Goal: Navigation & Orientation: Find specific page/section

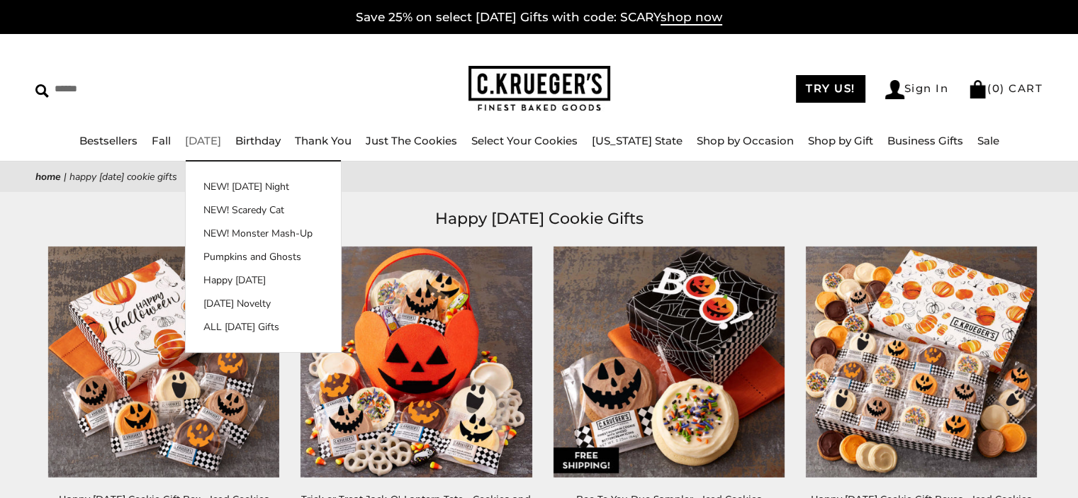
click at [221, 140] on link "[DATE]" at bounding box center [203, 140] width 36 height 13
drag, startPoint x: 246, startPoint y: 304, endPoint x: 281, endPoint y: 288, distance: 38.1
click at [245, 304] on link "[DATE] Novelty" at bounding box center [263, 303] width 155 height 15
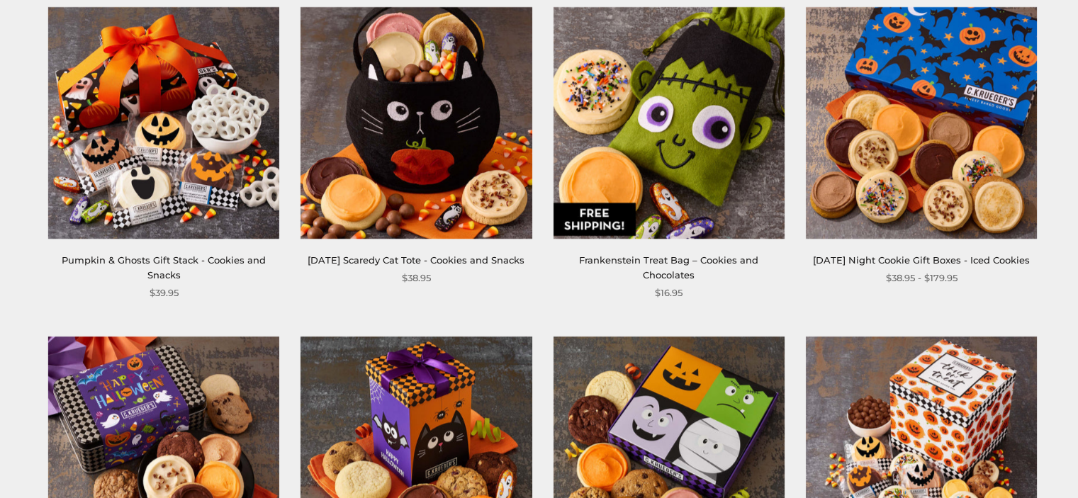
scroll to position [1276, 0]
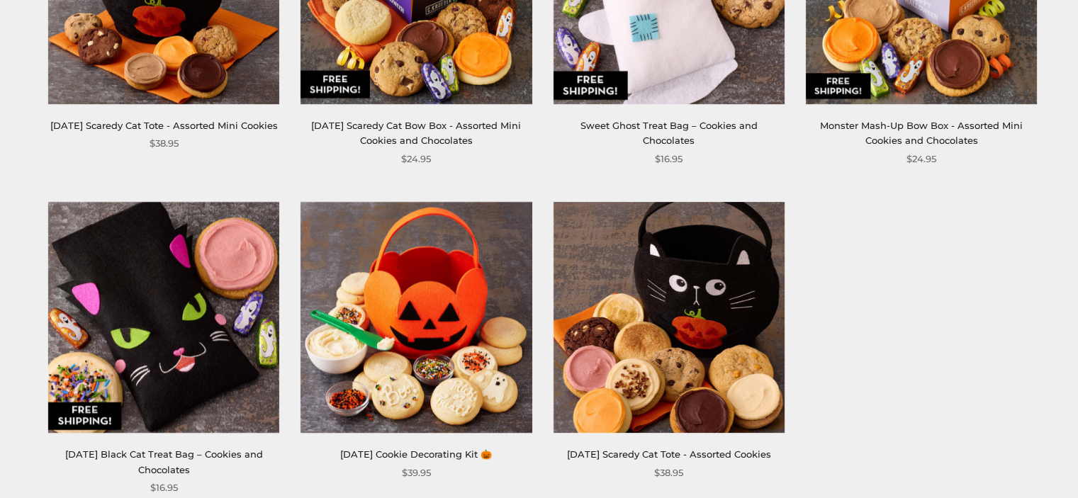
scroll to position [1205, 0]
